Goal: Feedback & Contribution: Leave review/rating

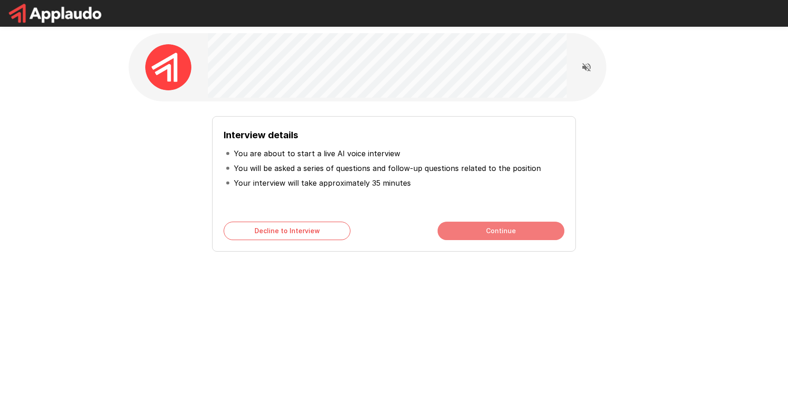
click at [504, 225] on button "Continue" at bounding box center [501, 231] width 127 height 18
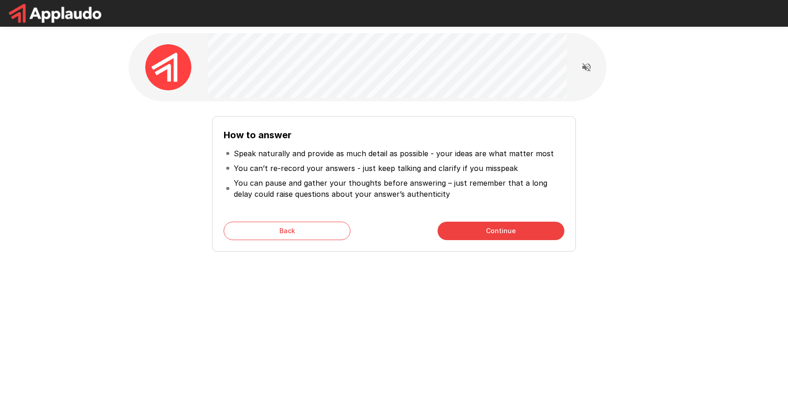
click at [510, 228] on button "Continue" at bounding box center [501, 231] width 127 height 18
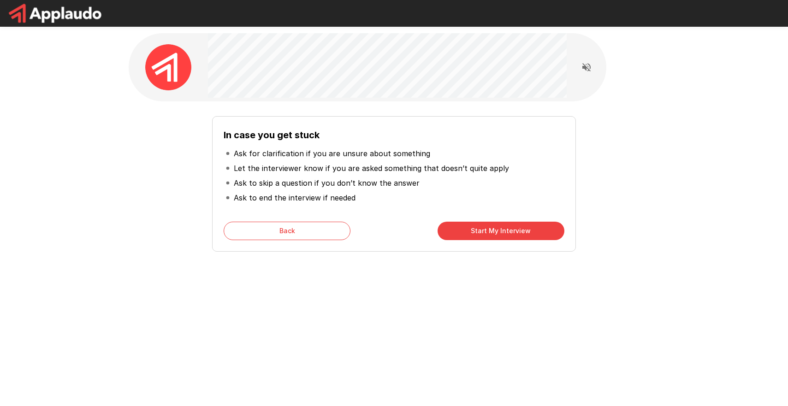
click at [489, 232] on button "Start My Interview" at bounding box center [501, 231] width 127 height 18
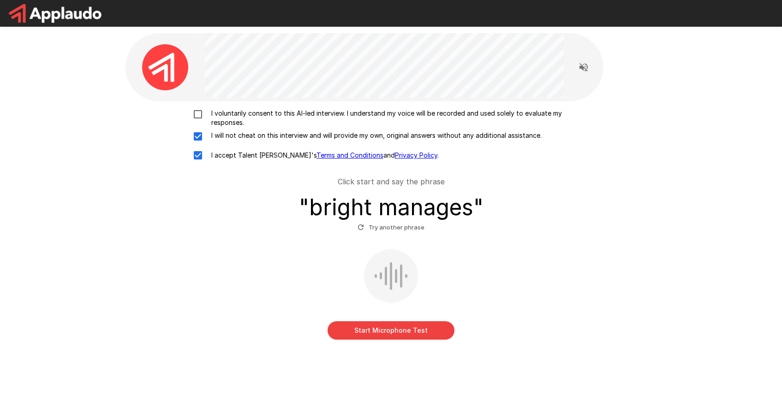
click at [403, 329] on button "Start Microphone Test" at bounding box center [390, 330] width 127 height 18
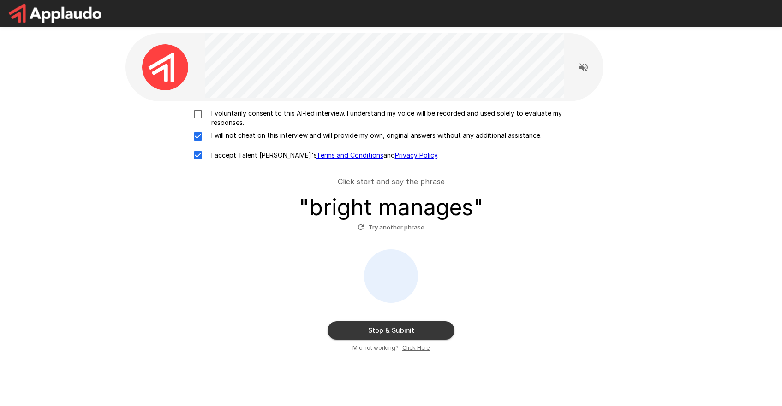
click at [384, 324] on button "Stop & Submit" at bounding box center [390, 330] width 127 height 18
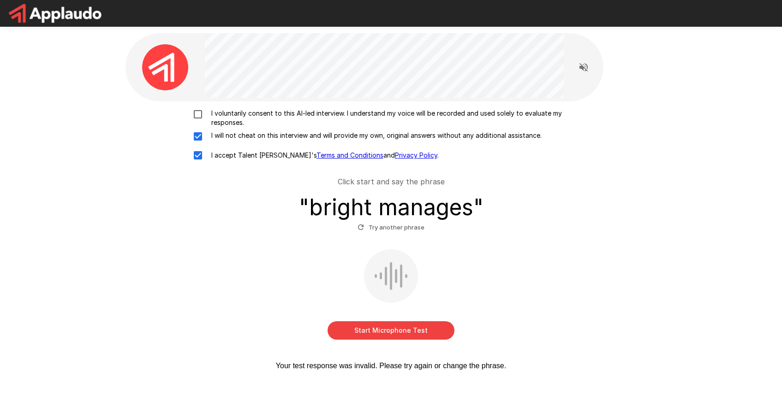
click at [398, 325] on button "Start Microphone Test" at bounding box center [390, 330] width 127 height 18
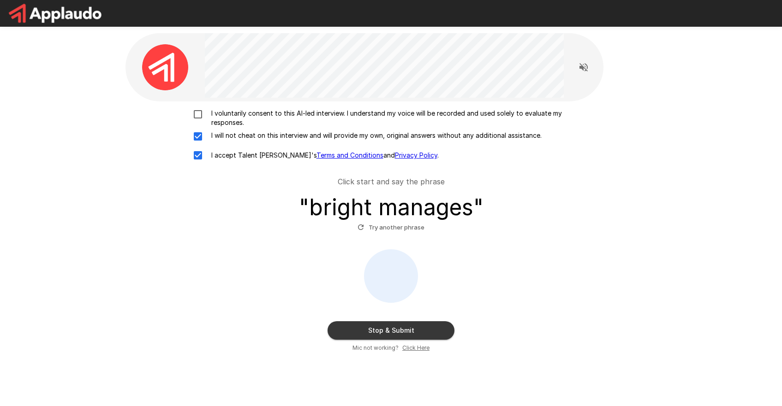
click at [413, 324] on button "Stop & Submit" at bounding box center [390, 330] width 127 height 18
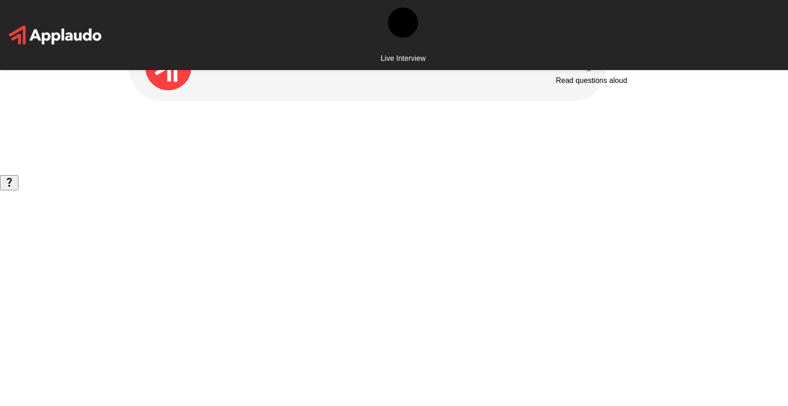
click at [584, 69] on icon "Read questions aloud" at bounding box center [586, 67] width 11 height 11
click at [584, 69] on icon "Stop reading questions aloud" at bounding box center [586, 66] width 11 height 11
click at [204, 67] on div at bounding box center [169, 67] width 80 height 46
click at [175, 65] on img at bounding box center [168, 67] width 46 height 46
click at [581, 70] on icon "Read questions aloud" at bounding box center [586, 67] width 11 height 11
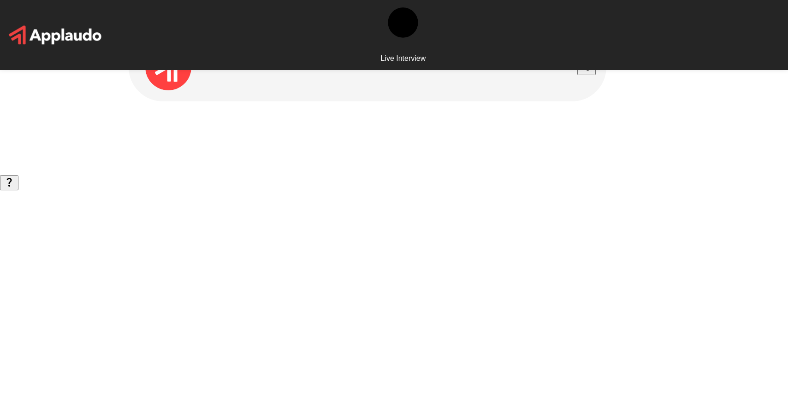
click at [613, 107] on div at bounding box center [394, 87] width 553 height 175
click at [584, 68] on icon "Stop reading questions aloud" at bounding box center [586, 67] width 8 height 8
click at [584, 68] on icon "Read questions aloud" at bounding box center [586, 67] width 8 height 8
click at [167, 67] on img at bounding box center [168, 67] width 46 height 46
click at [271, 66] on div at bounding box center [387, 67] width 359 height 68
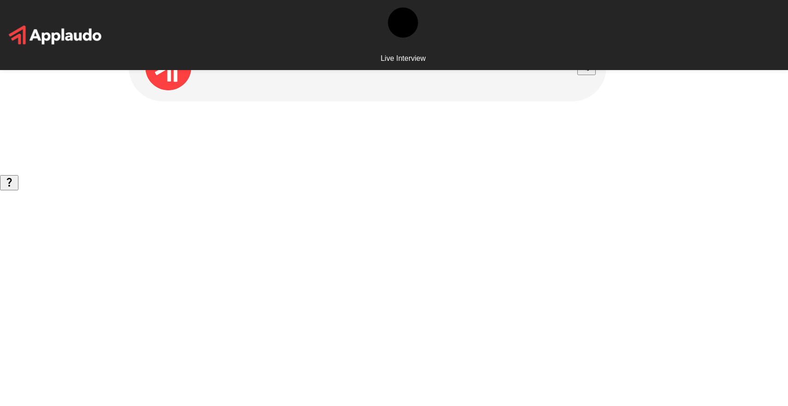
click at [271, 66] on div at bounding box center [387, 67] width 359 height 68
click at [409, 4] on div "Live Interview" at bounding box center [402, 35] width 45 height 70
click at [90, 22] on img at bounding box center [55, 35] width 111 height 27
click at [369, 98] on div at bounding box center [387, 67] width 359 height 68
click at [582, 67] on icon "Stop reading questions aloud" at bounding box center [586, 66] width 11 height 11
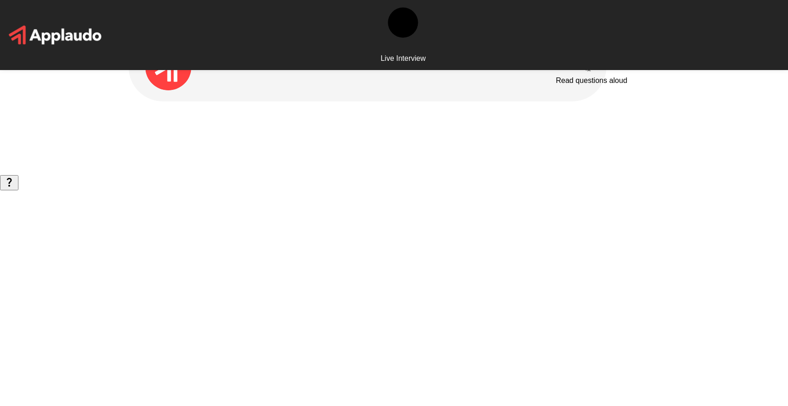
click at [582, 67] on icon "Read questions aloud" at bounding box center [586, 67] width 11 height 11
drag, startPoint x: 214, startPoint y: 64, endPoint x: 280, endPoint y: 68, distance: 65.6
click at [280, 68] on div at bounding box center [387, 67] width 359 height 68
drag, startPoint x: 274, startPoint y: 67, endPoint x: 186, endPoint y: 59, distance: 88.0
click at [186, 59] on div at bounding box center [368, 67] width 478 height 68
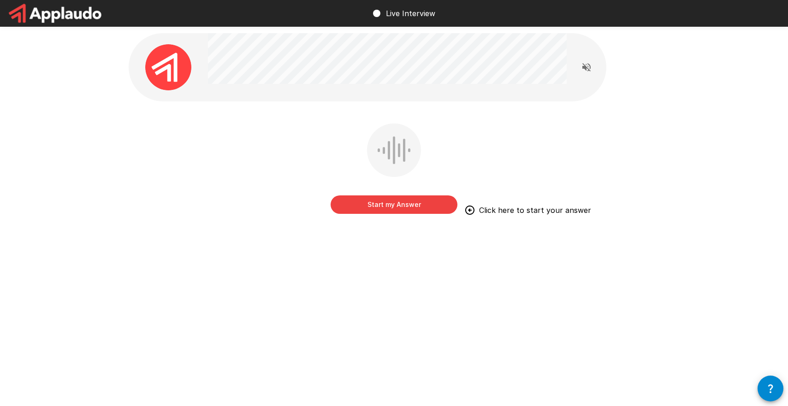
click at [409, 207] on button "Start my Answer" at bounding box center [394, 205] width 127 height 18
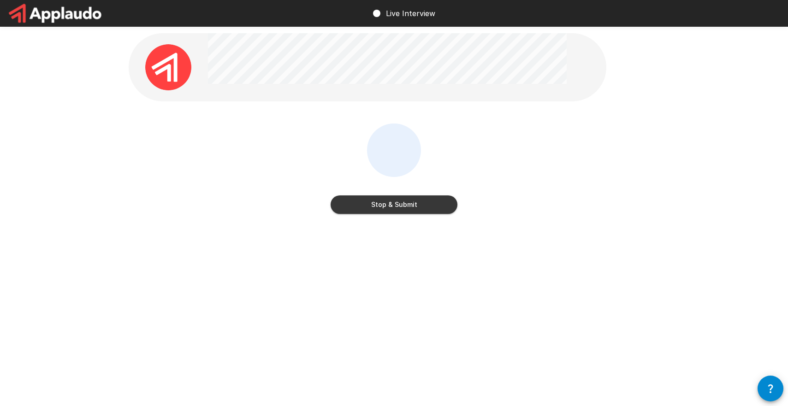
click at [424, 200] on button "Stop & Submit" at bounding box center [394, 205] width 127 height 18
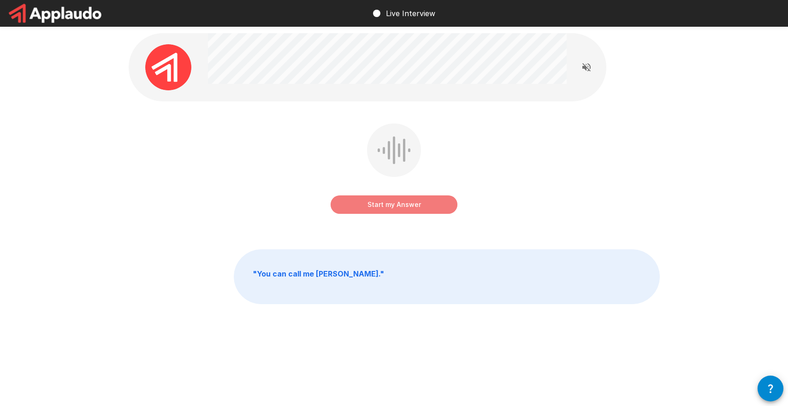
click at [426, 206] on button "Start my Answer" at bounding box center [394, 205] width 127 height 18
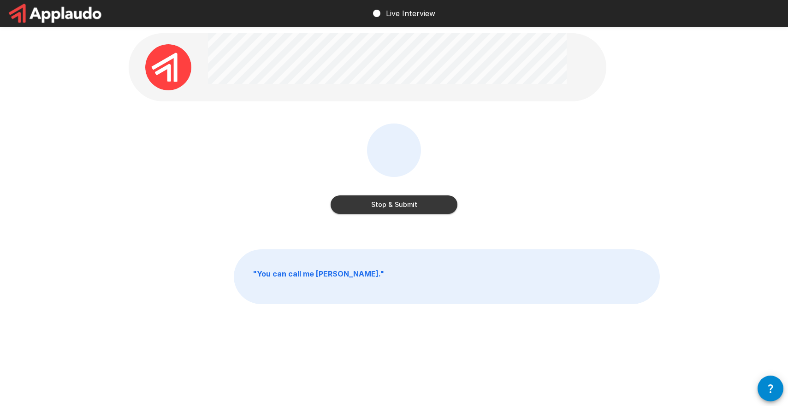
click at [434, 201] on button "Stop & Submit" at bounding box center [394, 205] width 127 height 18
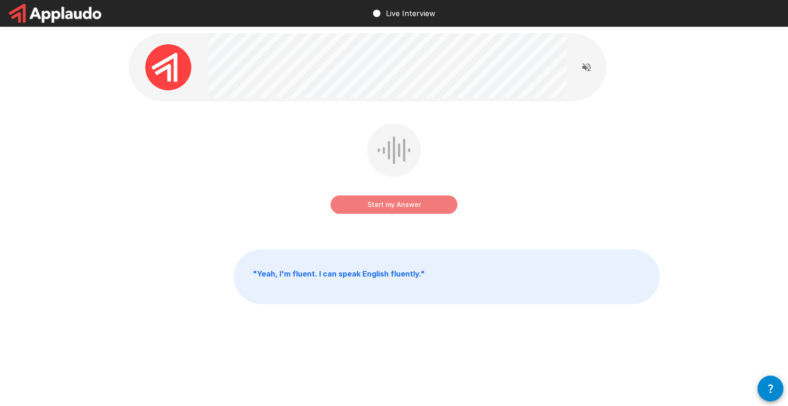
click at [429, 202] on button "Start my Answer" at bounding box center [394, 205] width 127 height 18
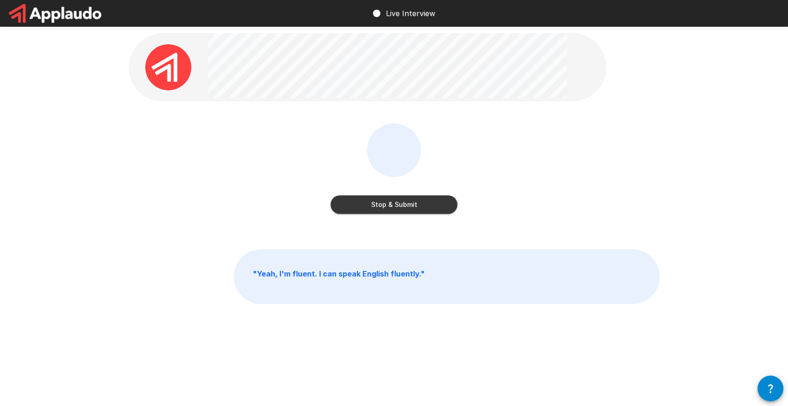
click at [429, 202] on button "Stop & Submit" at bounding box center [394, 205] width 127 height 18
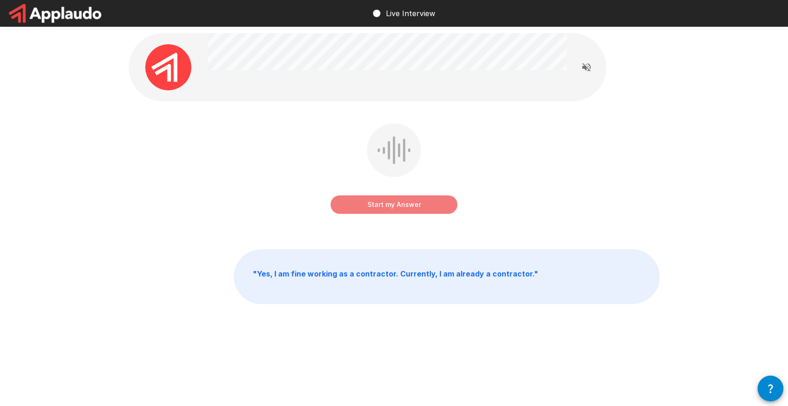
click at [423, 205] on button "Start my Answer" at bounding box center [394, 205] width 127 height 18
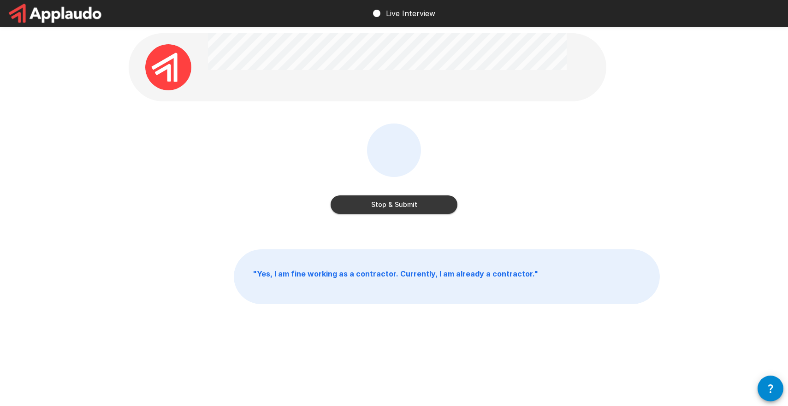
click at [423, 205] on button "Stop & Submit" at bounding box center [394, 205] width 127 height 18
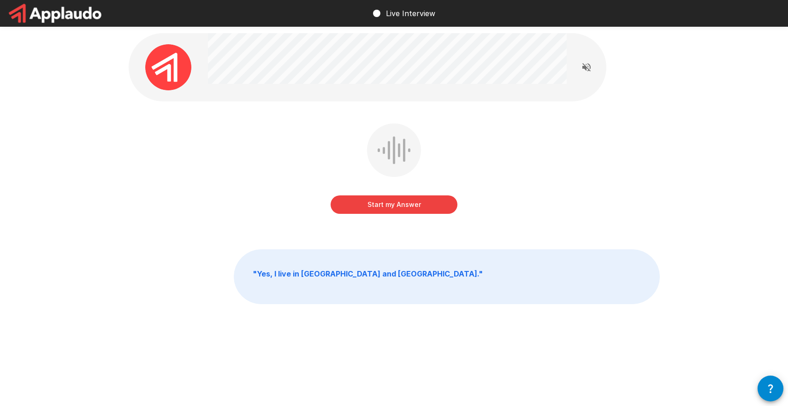
click at [419, 199] on button "Start my Answer" at bounding box center [394, 205] width 127 height 18
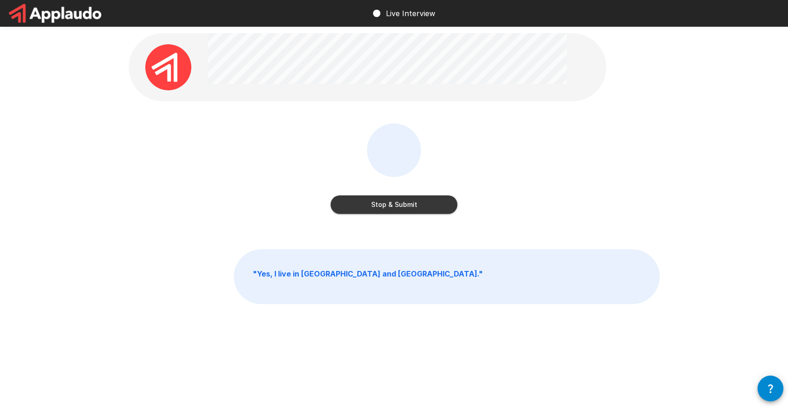
click at [419, 199] on button "Stop & Submit" at bounding box center [394, 205] width 127 height 18
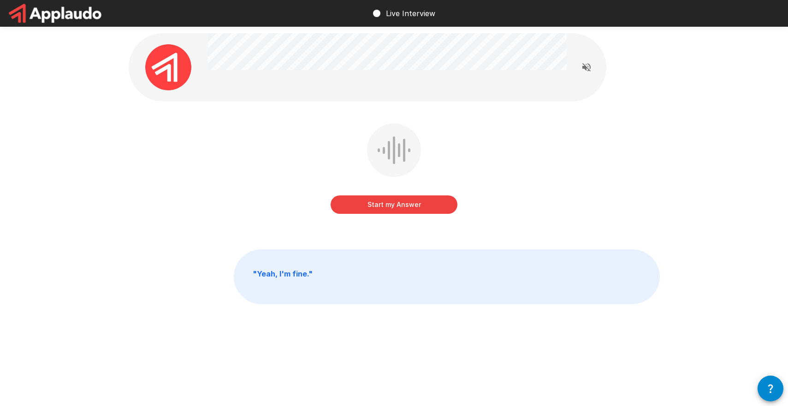
click at [418, 200] on button "Start my Answer" at bounding box center [394, 205] width 127 height 18
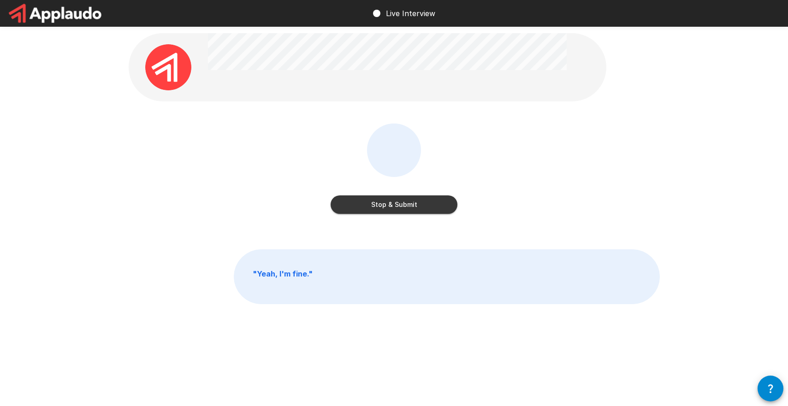
click at [418, 201] on button "Stop & Submit" at bounding box center [394, 205] width 127 height 18
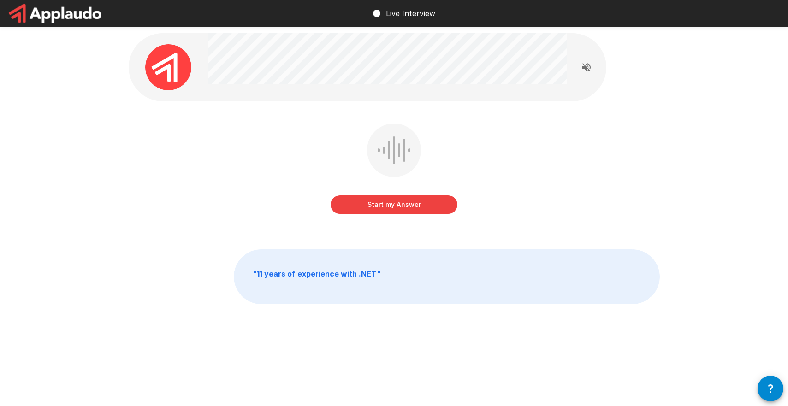
click at [415, 207] on button "Start my Answer" at bounding box center [394, 205] width 127 height 18
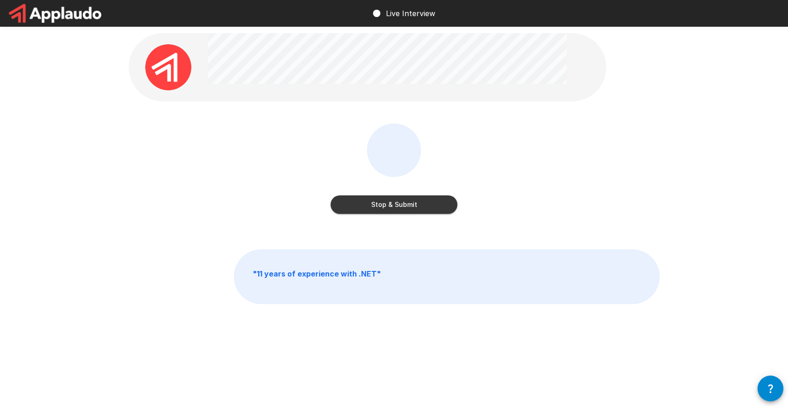
click at [415, 207] on button "Stop & Submit" at bounding box center [394, 205] width 127 height 18
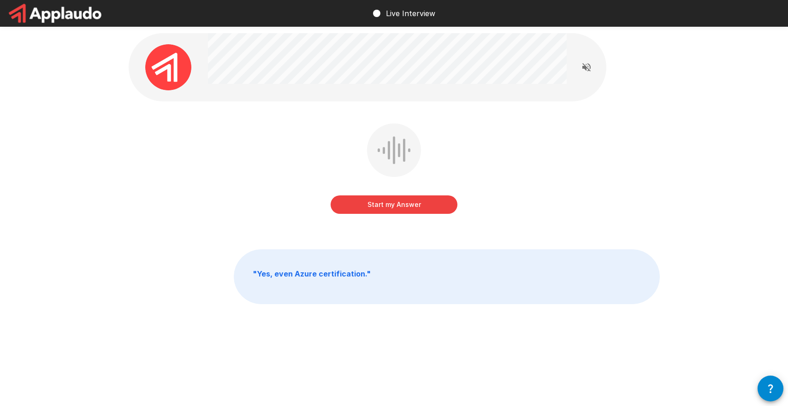
click at [417, 207] on button "Start my Answer" at bounding box center [394, 205] width 127 height 18
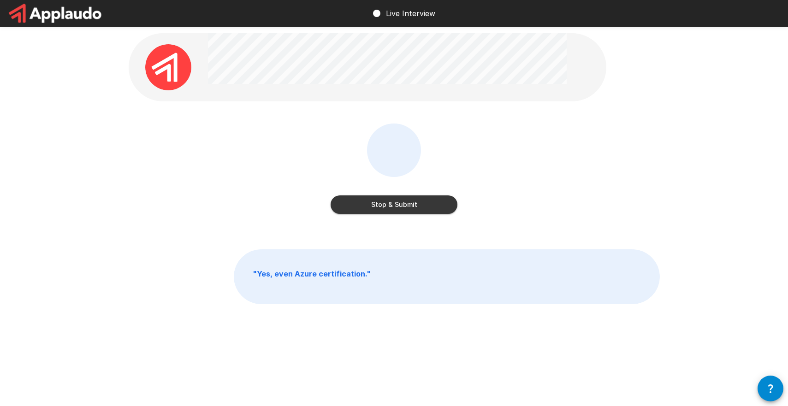
click at [417, 207] on button "Stop & Submit" at bounding box center [394, 205] width 127 height 18
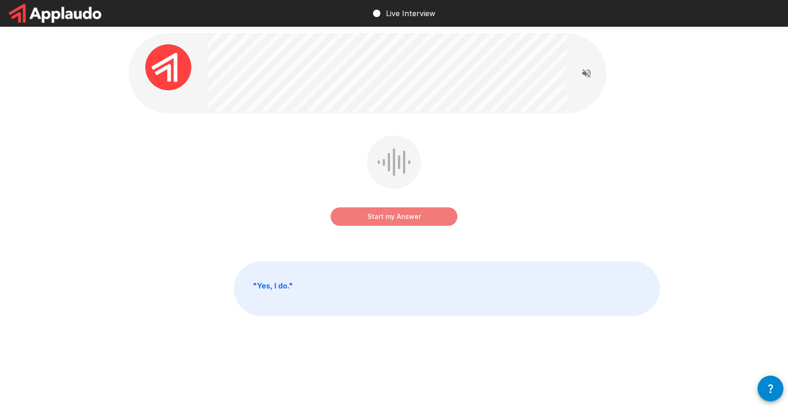
click at [417, 213] on button "Start my Answer" at bounding box center [394, 216] width 127 height 18
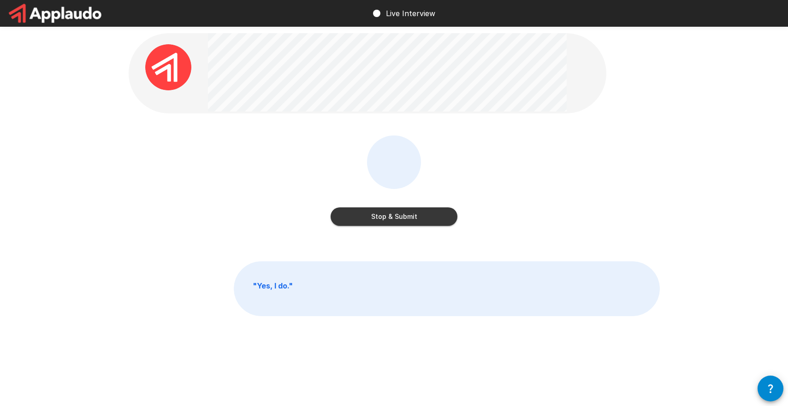
click at [417, 213] on button "Stop & Submit" at bounding box center [394, 216] width 127 height 18
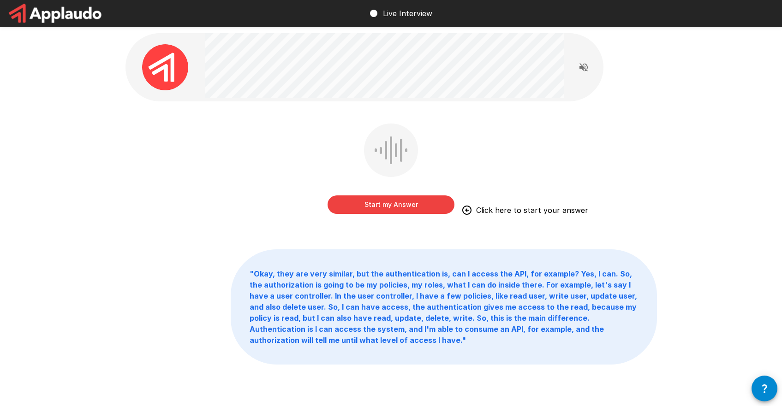
click at [420, 207] on button "Start my Answer" at bounding box center [390, 205] width 127 height 18
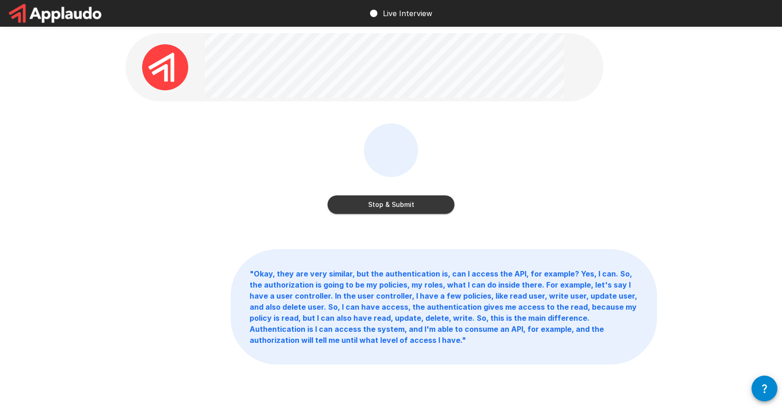
click at [420, 207] on button "Stop & Submit" at bounding box center [390, 205] width 127 height 18
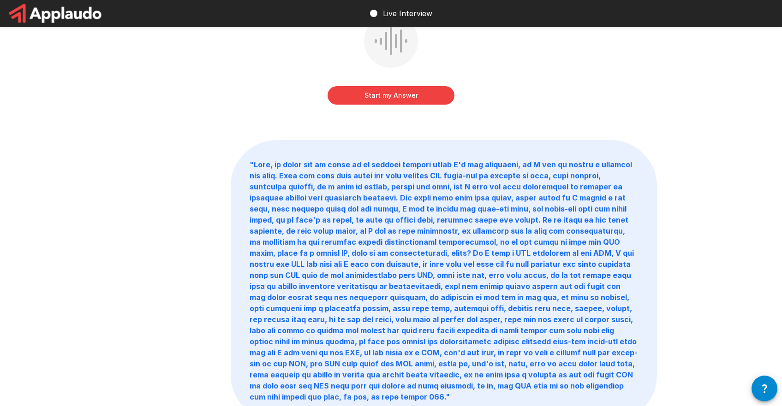
scroll to position [37, 0]
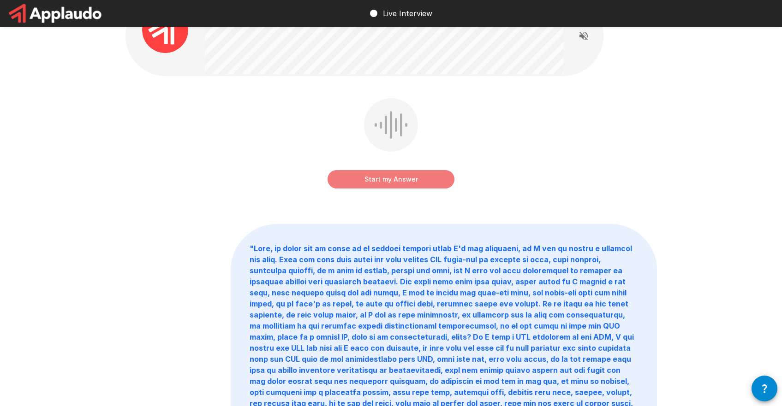
click at [416, 183] on button "Start my Answer" at bounding box center [390, 179] width 127 height 18
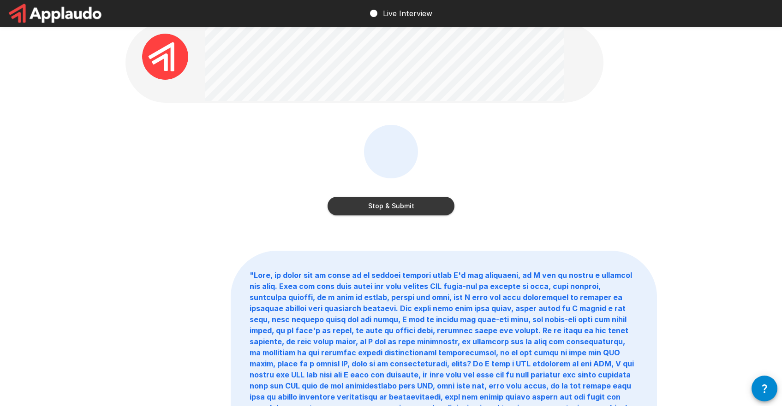
scroll to position [6, 0]
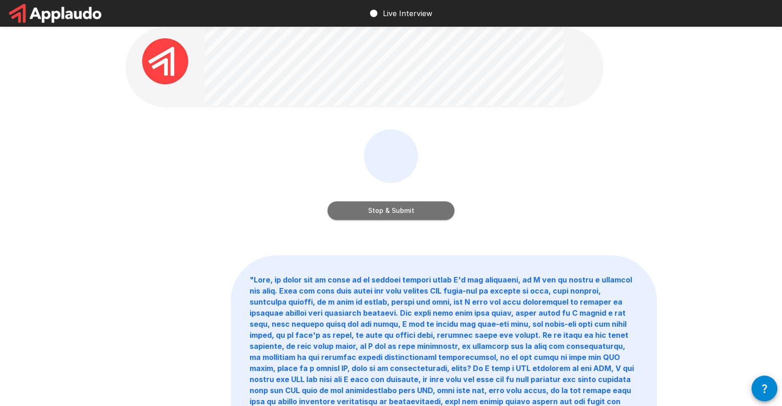
click at [401, 203] on button "Stop & Submit" at bounding box center [390, 211] width 127 height 18
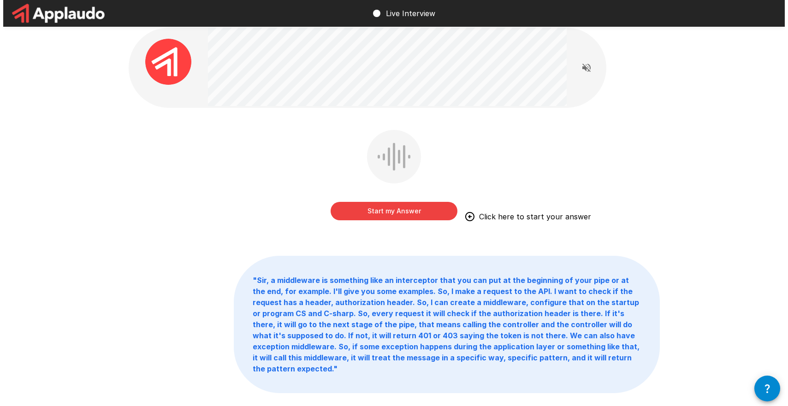
scroll to position [0, 0]
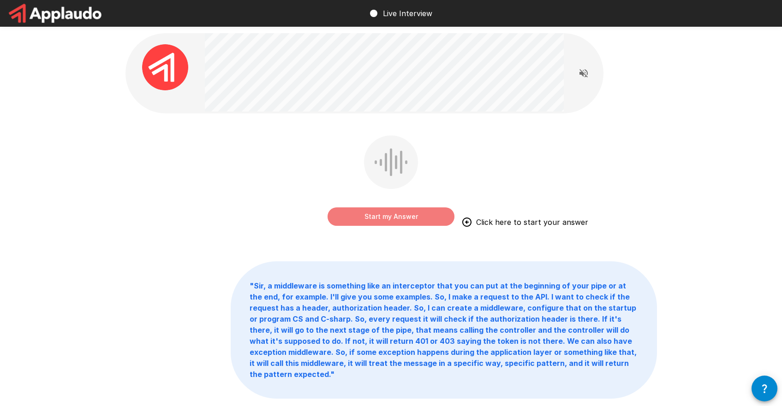
click at [412, 217] on button "Start my Answer" at bounding box center [390, 216] width 127 height 18
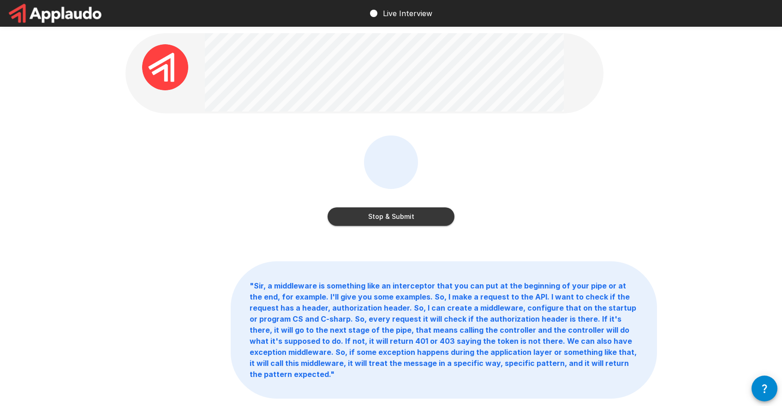
click at [412, 217] on button "Stop & Submit" at bounding box center [390, 216] width 127 height 18
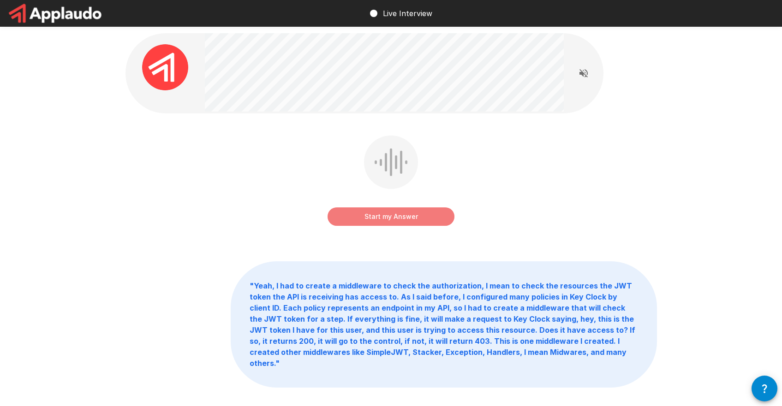
click at [412, 217] on button "Start my Answer" at bounding box center [390, 216] width 127 height 18
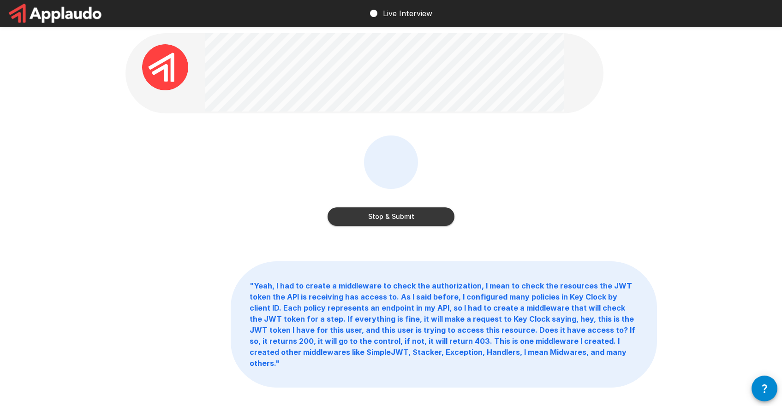
click at [412, 217] on button "Stop & Submit" at bounding box center [390, 216] width 127 height 18
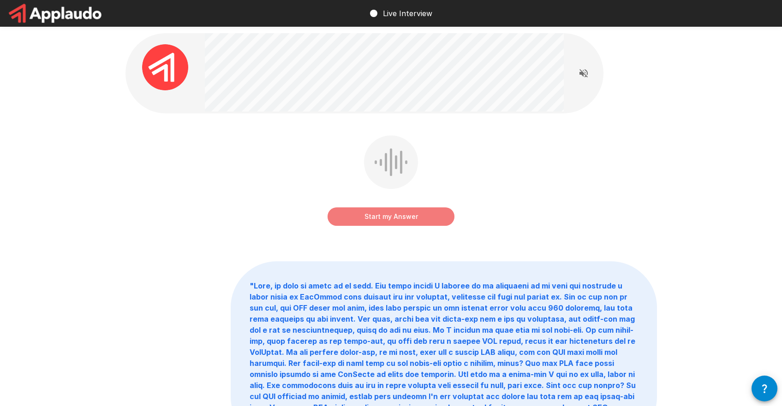
click at [392, 217] on button "Start my Answer" at bounding box center [390, 216] width 127 height 18
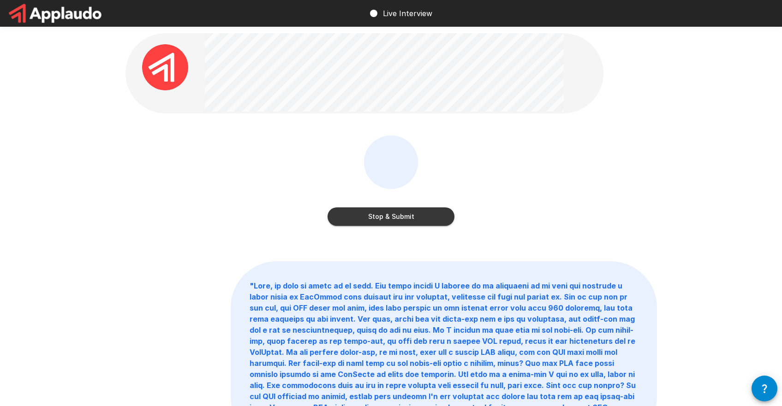
click at [413, 208] on button "Stop & Submit" at bounding box center [390, 216] width 127 height 18
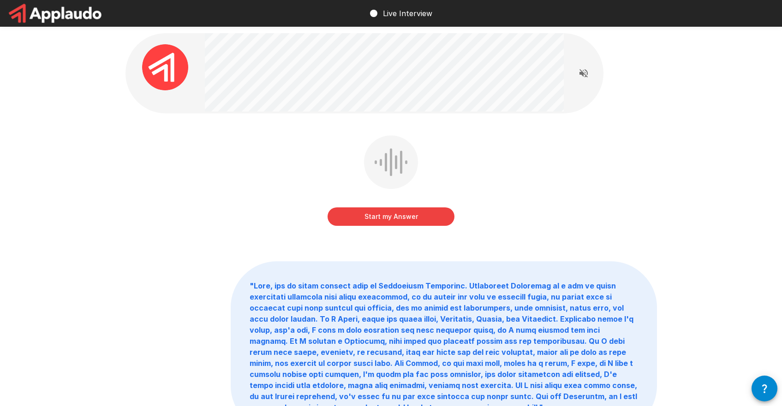
click at [413, 215] on button "Start my Answer" at bounding box center [390, 216] width 127 height 18
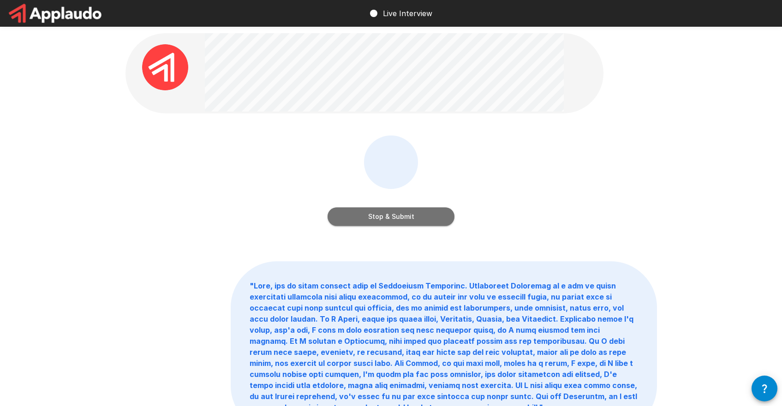
click at [413, 215] on button "Stop & Submit" at bounding box center [390, 216] width 127 height 18
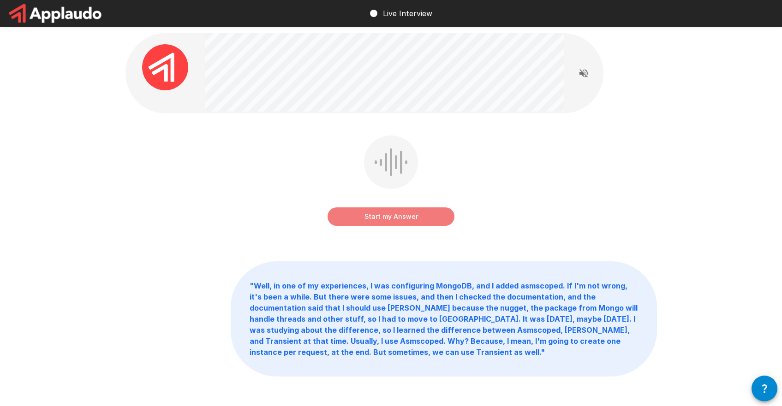
click at [412, 217] on button "Start my Answer" at bounding box center [390, 216] width 127 height 18
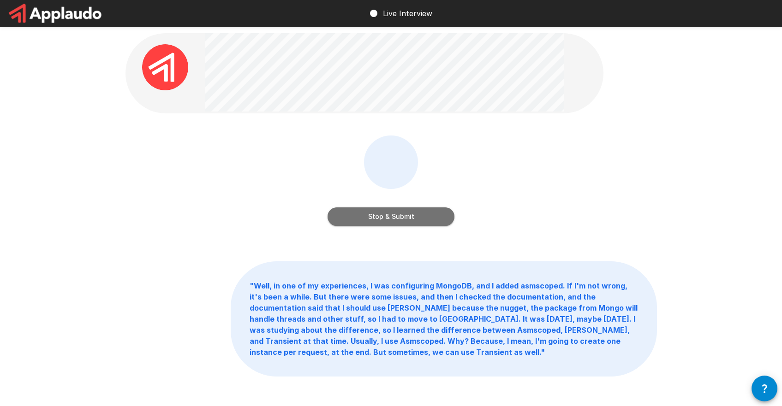
click at [412, 217] on button "Stop & Submit" at bounding box center [390, 216] width 127 height 18
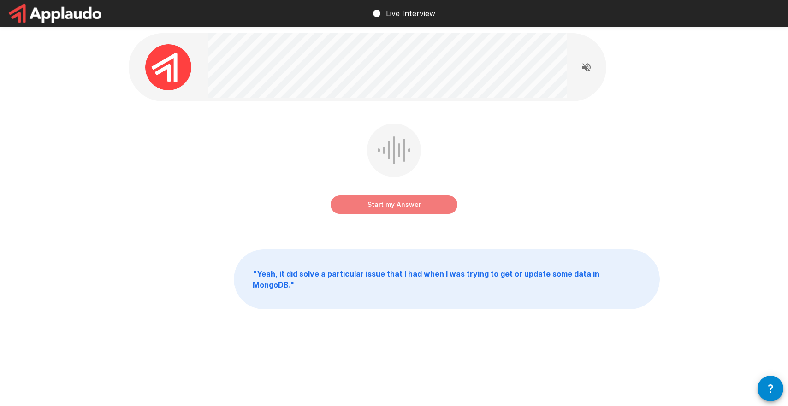
click at [412, 208] on button "Start my Answer" at bounding box center [394, 205] width 127 height 18
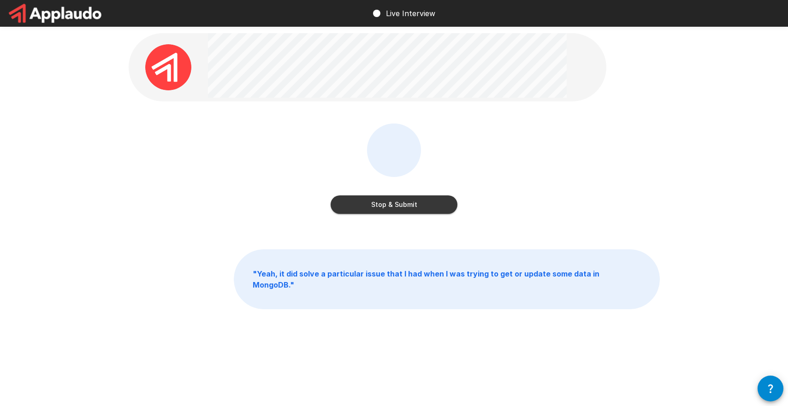
click at [412, 208] on button "Stop & Submit" at bounding box center [394, 205] width 127 height 18
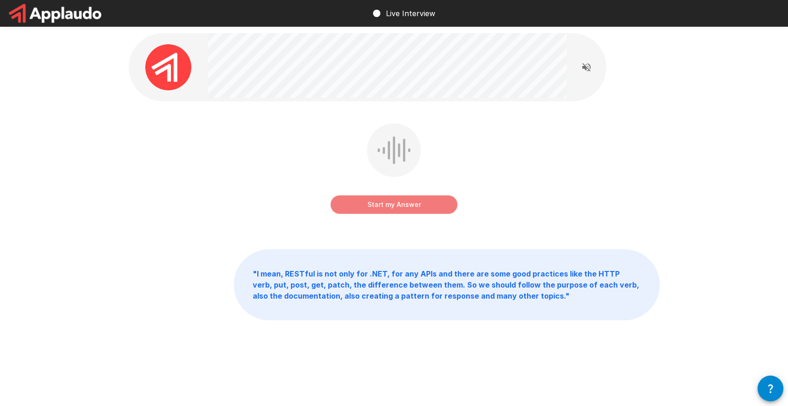
click at [407, 210] on button "Start my Answer" at bounding box center [394, 205] width 127 height 18
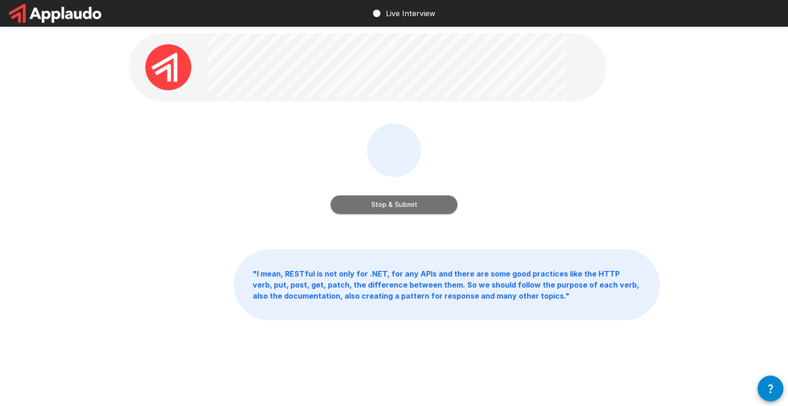
click at [407, 210] on button "Stop & Submit" at bounding box center [394, 205] width 127 height 18
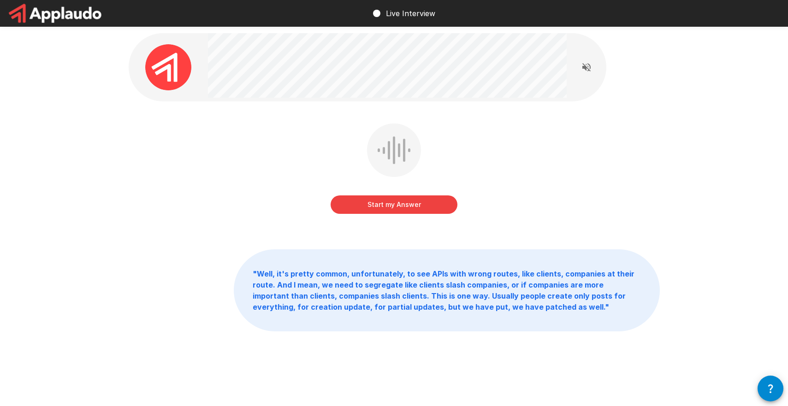
click at [407, 210] on button "Start my Answer" at bounding box center [394, 205] width 127 height 18
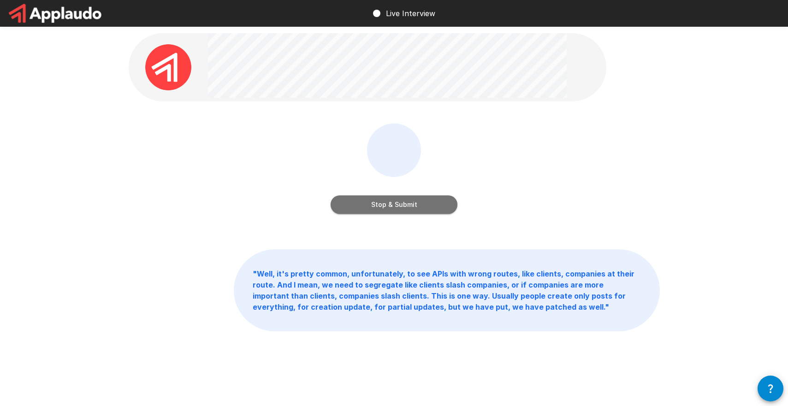
click at [407, 210] on button "Stop & Submit" at bounding box center [394, 205] width 127 height 18
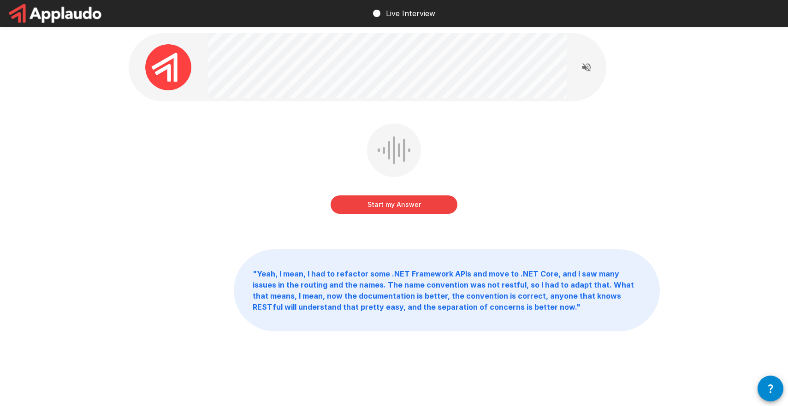
click at [410, 205] on button "Start my Answer" at bounding box center [394, 205] width 127 height 18
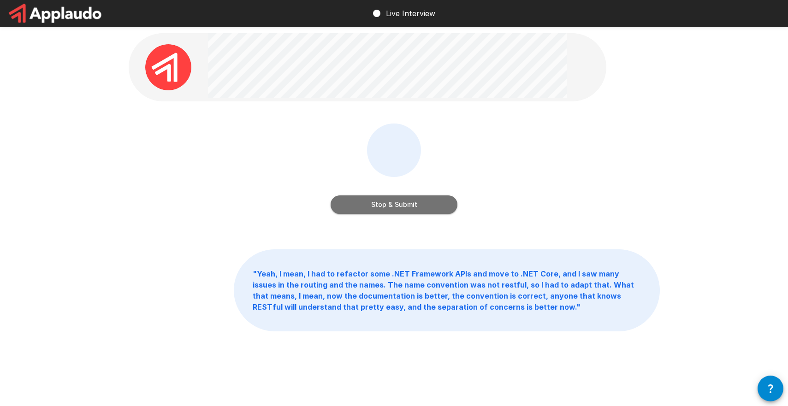
click at [410, 205] on button "Stop & Submit" at bounding box center [394, 205] width 127 height 18
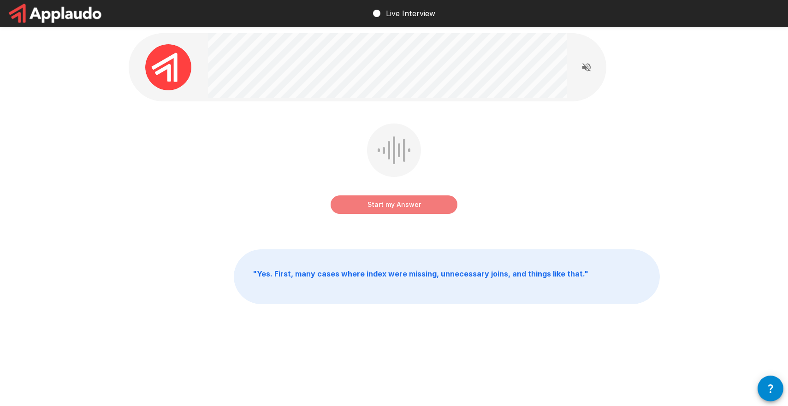
click at [401, 207] on button "Start my Answer" at bounding box center [394, 205] width 127 height 18
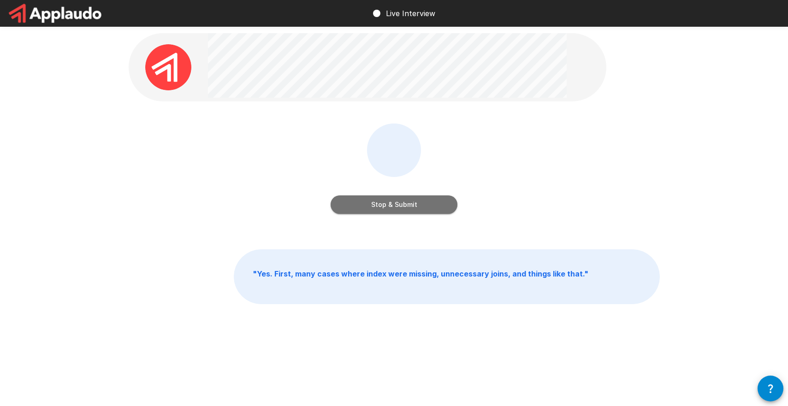
click at [399, 207] on button "Stop & Submit" at bounding box center [394, 205] width 127 height 18
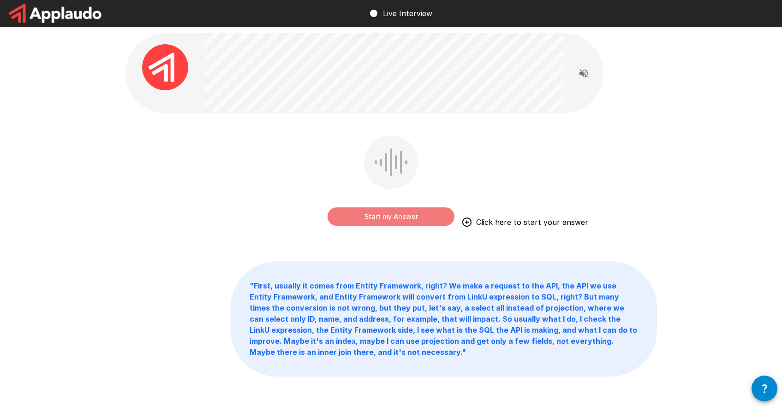
click at [372, 221] on button "Start my Answer" at bounding box center [390, 216] width 127 height 18
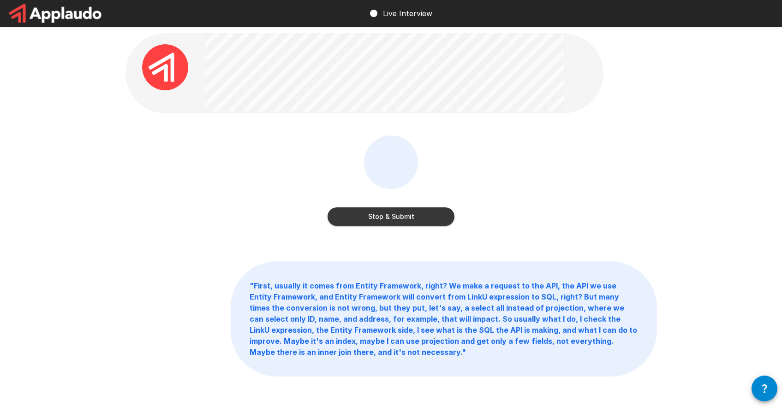
click at [376, 217] on button "Stop & Submit" at bounding box center [390, 216] width 127 height 18
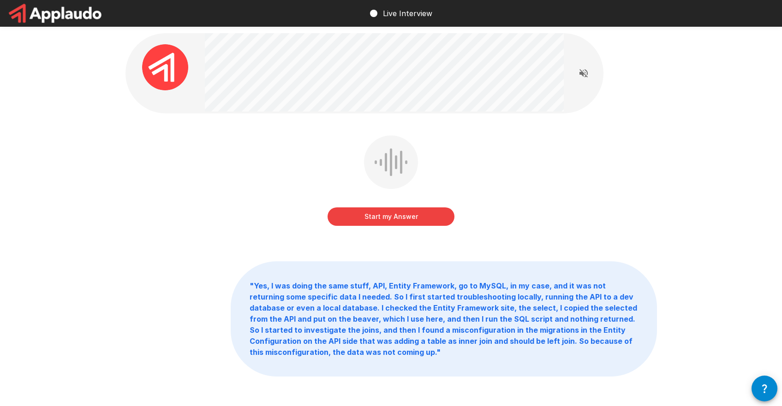
click at [385, 216] on button "Start my Answer" at bounding box center [390, 216] width 127 height 18
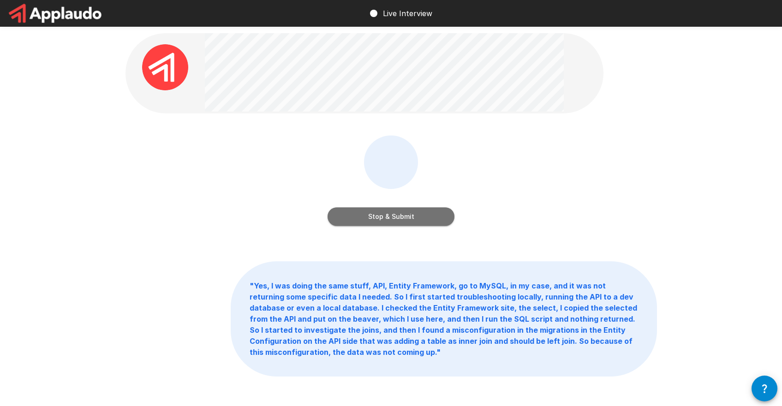
click at [383, 217] on button "Stop & Submit" at bounding box center [390, 216] width 127 height 18
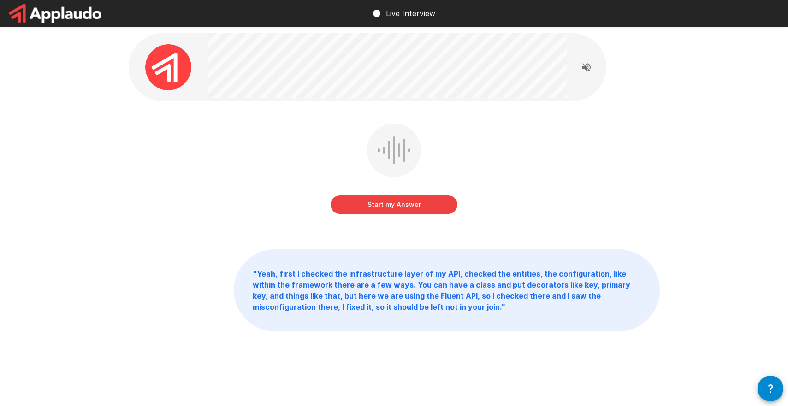
click at [385, 201] on button "Start my Answer" at bounding box center [394, 205] width 127 height 18
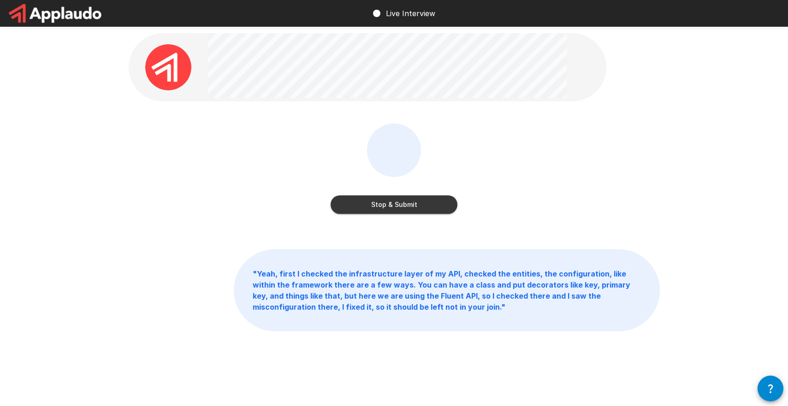
click at [385, 201] on button "Stop & Submit" at bounding box center [394, 205] width 127 height 18
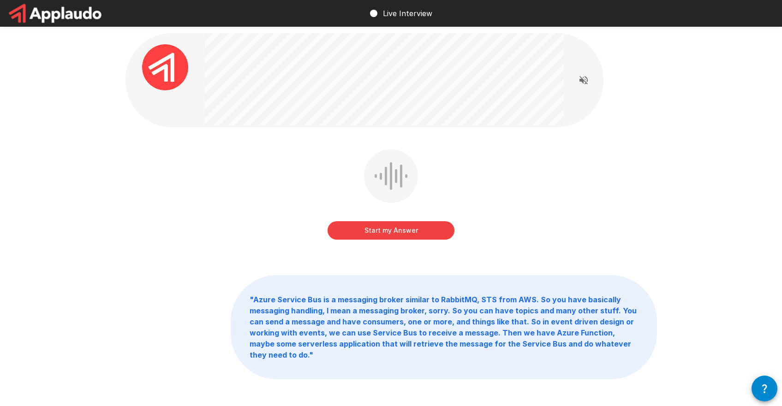
click at [383, 228] on button "Start my Answer" at bounding box center [390, 230] width 127 height 18
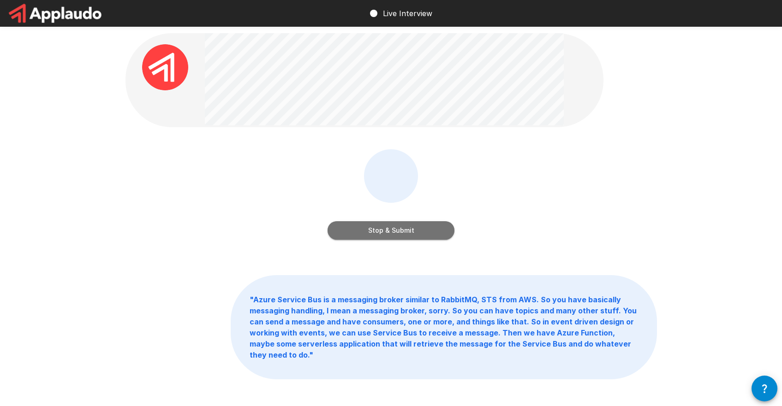
click at [383, 228] on button "Stop & Submit" at bounding box center [390, 230] width 127 height 18
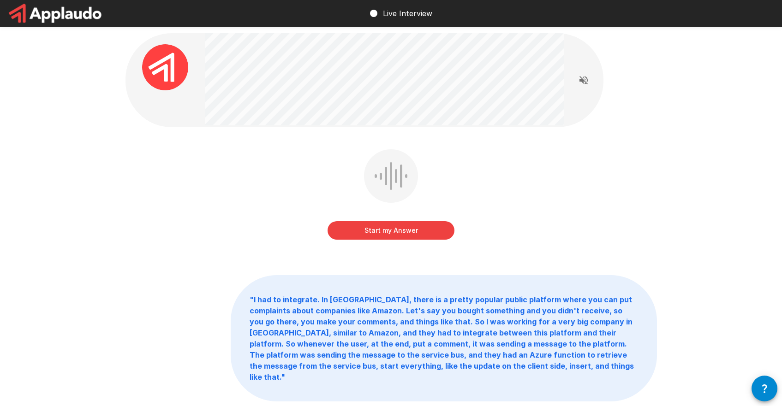
click at [417, 221] on button "Start my Answer" at bounding box center [390, 230] width 127 height 18
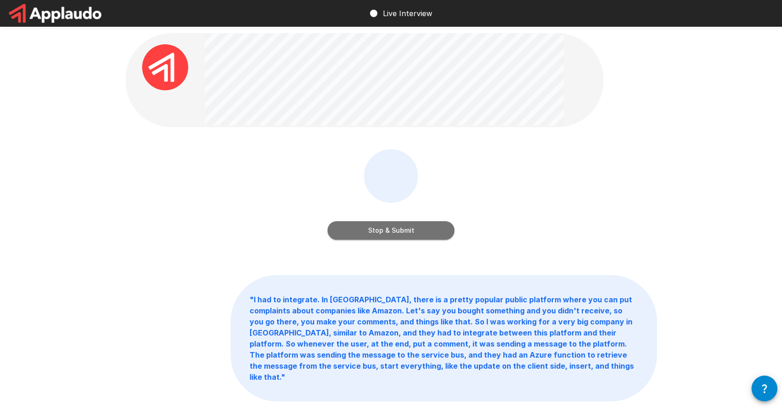
click at [417, 221] on button "Stop & Submit" at bounding box center [390, 230] width 127 height 18
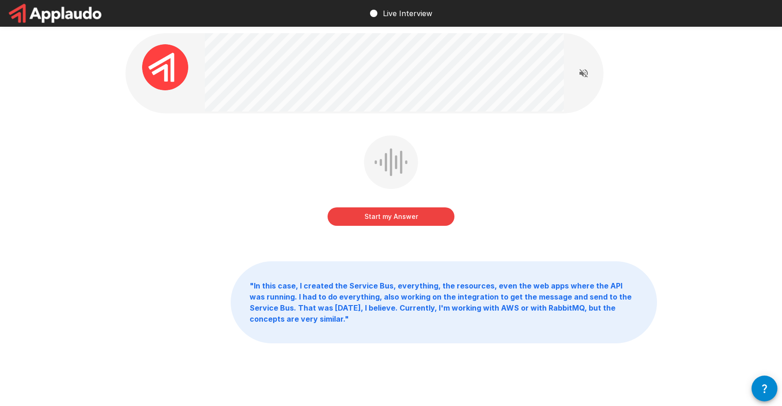
click at [417, 221] on button "Start my Answer" at bounding box center [390, 216] width 127 height 18
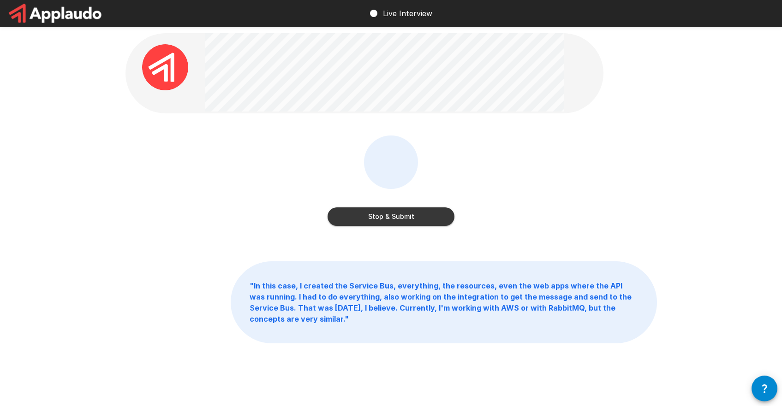
click at [422, 224] on button "Stop & Submit" at bounding box center [390, 216] width 127 height 18
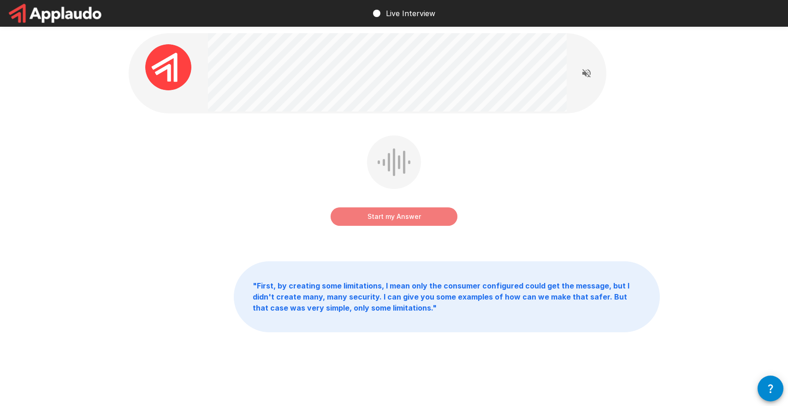
click at [422, 217] on button "Start my Answer" at bounding box center [394, 216] width 127 height 18
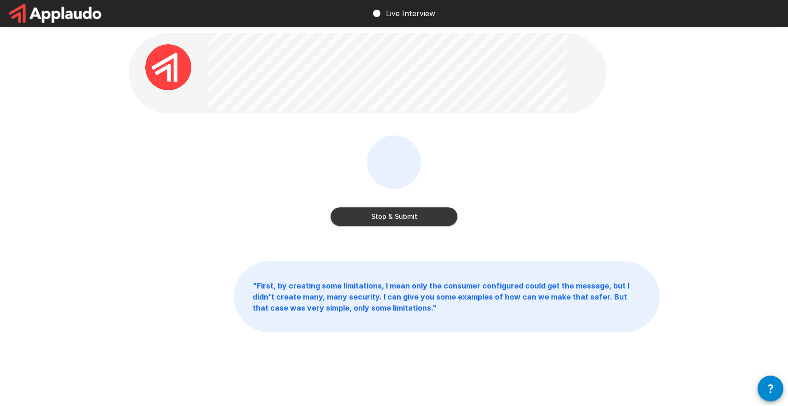
click at [421, 206] on div "Stop & Submit" at bounding box center [394, 207] width 127 height 37
click at [421, 214] on button "Stop & Submit" at bounding box center [394, 216] width 127 height 18
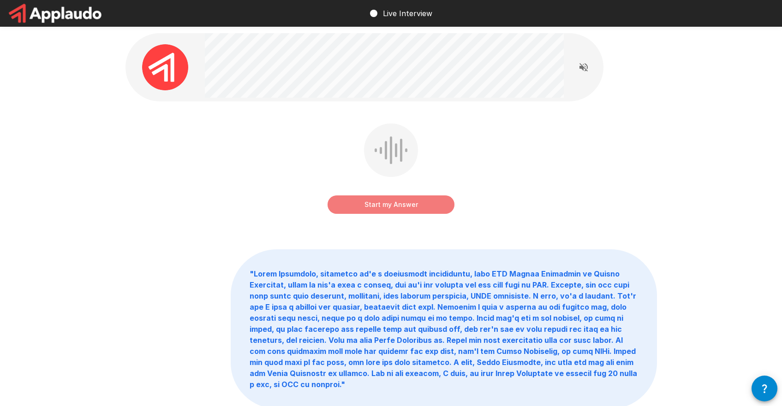
click at [406, 204] on button "Start my Answer" at bounding box center [390, 205] width 127 height 18
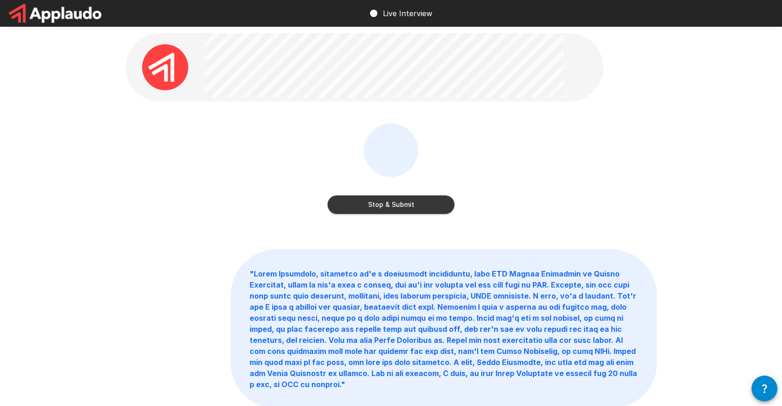
click at [393, 202] on button "Stop & Submit" at bounding box center [390, 205] width 127 height 18
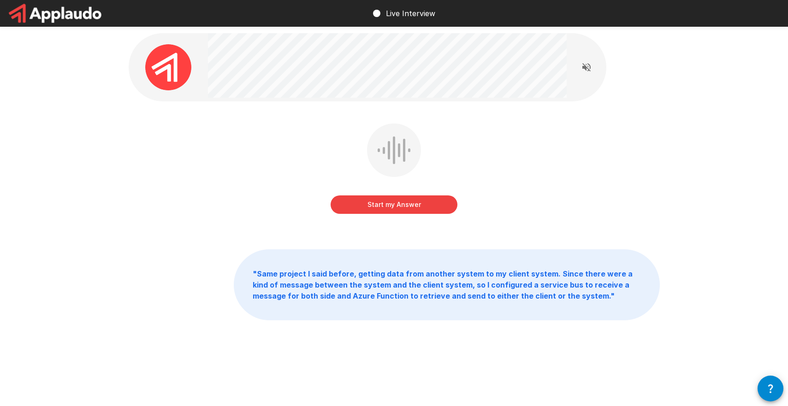
click at [376, 207] on button "Start my Answer" at bounding box center [394, 205] width 127 height 18
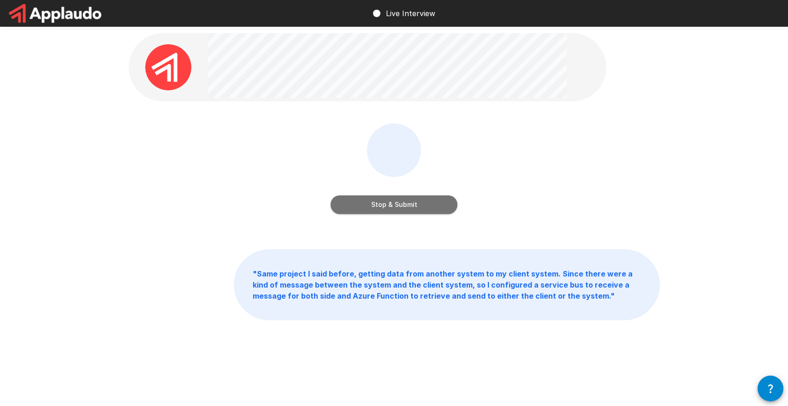
click at [388, 200] on button "Stop & Submit" at bounding box center [394, 205] width 127 height 18
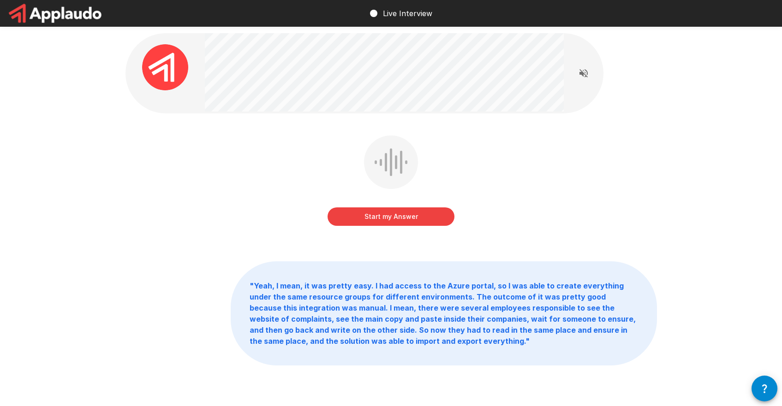
click at [391, 213] on button "Start my Answer" at bounding box center [390, 216] width 127 height 18
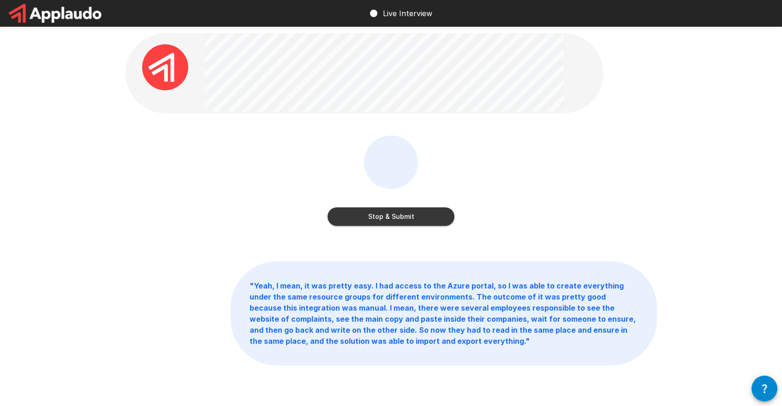
click at [391, 215] on button "Stop & Submit" at bounding box center [390, 216] width 127 height 18
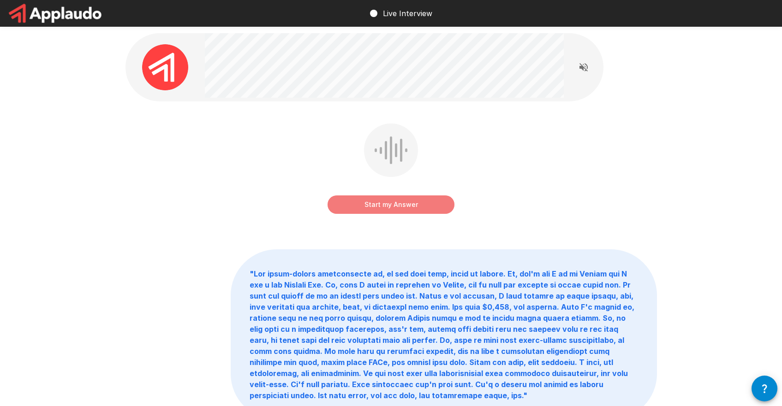
click at [397, 203] on button "Start my Answer" at bounding box center [390, 205] width 127 height 18
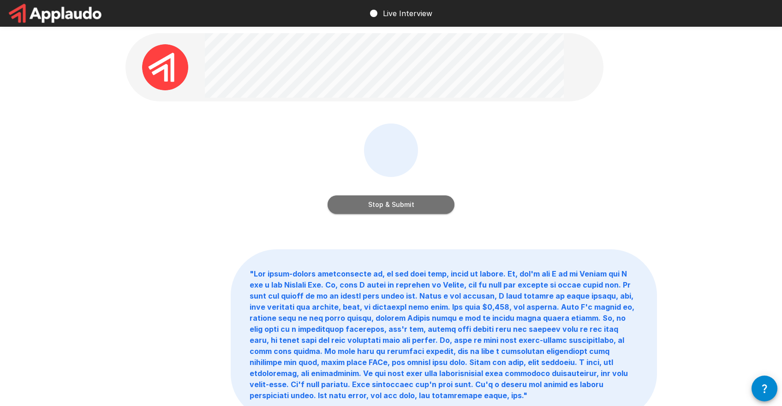
click at [397, 203] on button "Stop & Submit" at bounding box center [390, 205] width 127 height 18
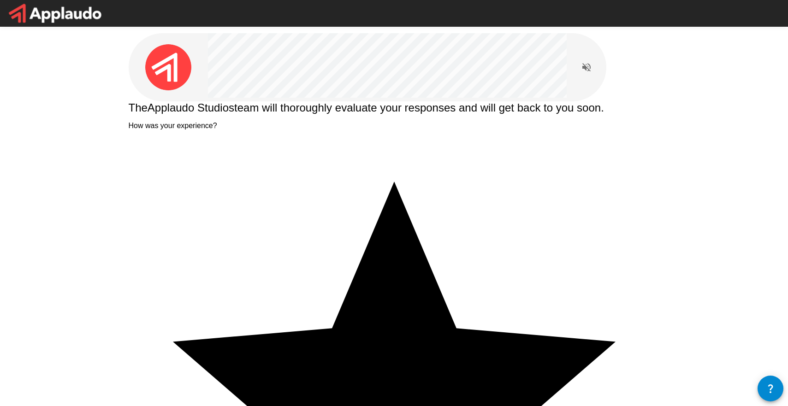
paste textarea "**********"
type textarea "**********"
